Goal: Task Accomplishment & Management: Manage account settings

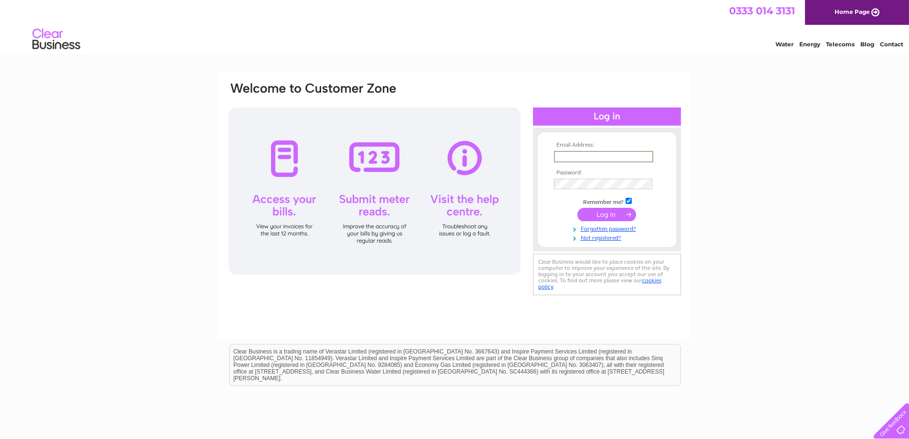
type input "rich.cowie@wenaas.com"
click at [607, 215] on input "submit" at bounding box center [607, 213] width 59 height 13
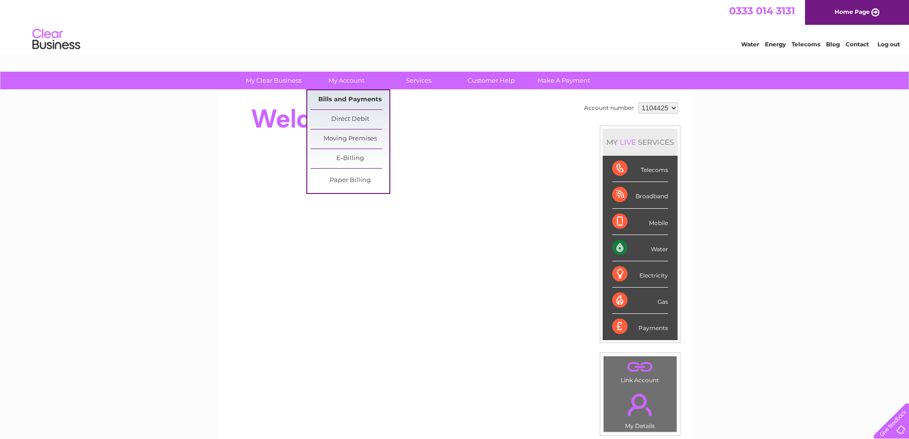
click at [342, 97] on link "Bills and Payments" at bounding box center [350, 99] width 79 height 19
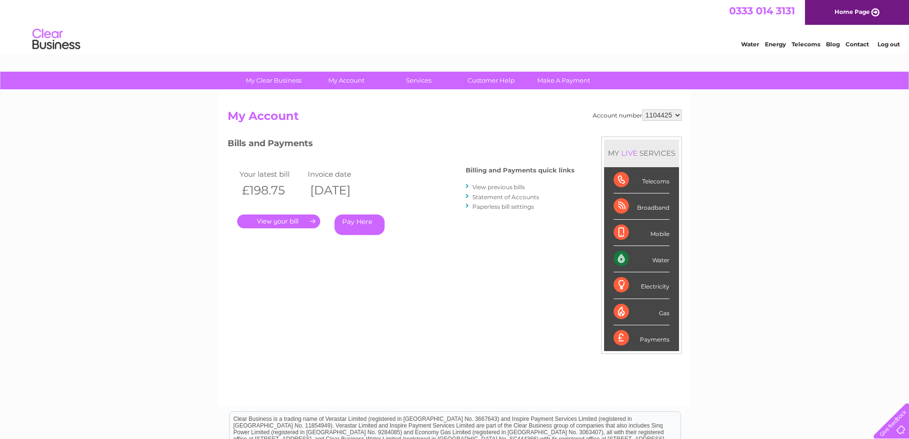
click at [272, 218] on link "." at bounding box center [278, 221] width 83 height 14
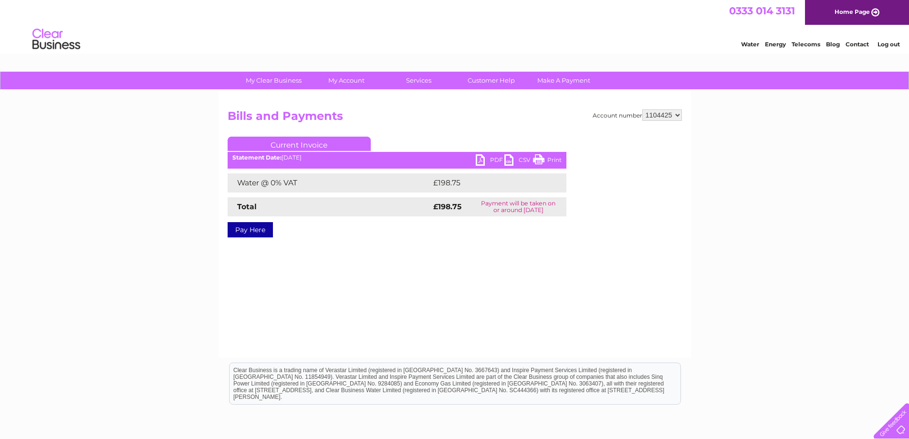
click at [483, 159] on link "PDF" at bounding box center [490, 161] width 29 height 14
